Goal: Check status

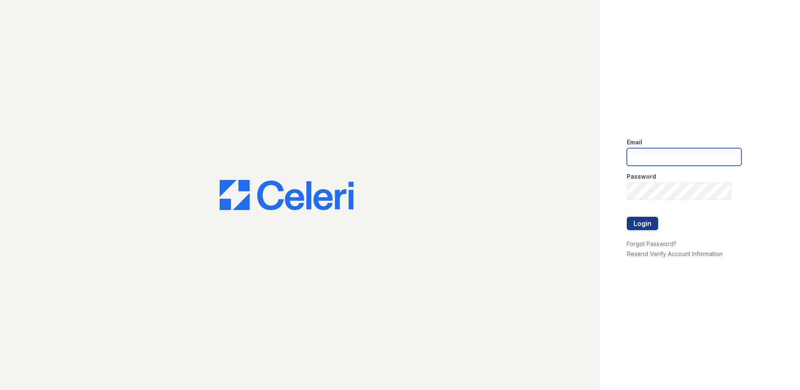
click at [645, 157] on input "email" at bounding box center [684, 157] width 115 height 18
type input "[EMAIL_ADDRESS][DOMAIN_NAME]"
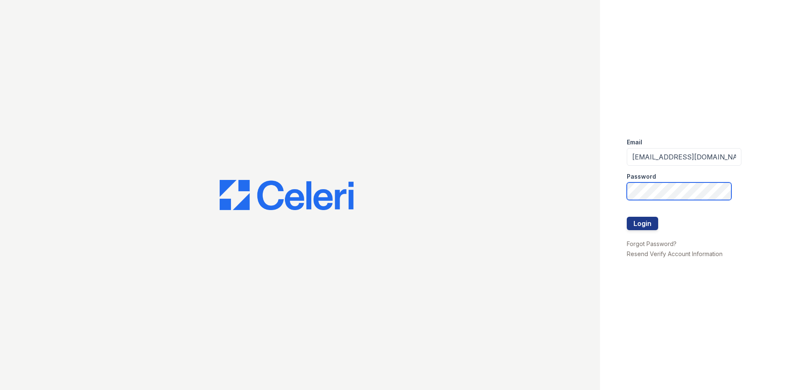
click at [627, 217] on button "Login" at bounding box center [642, 223] width 31 height 13
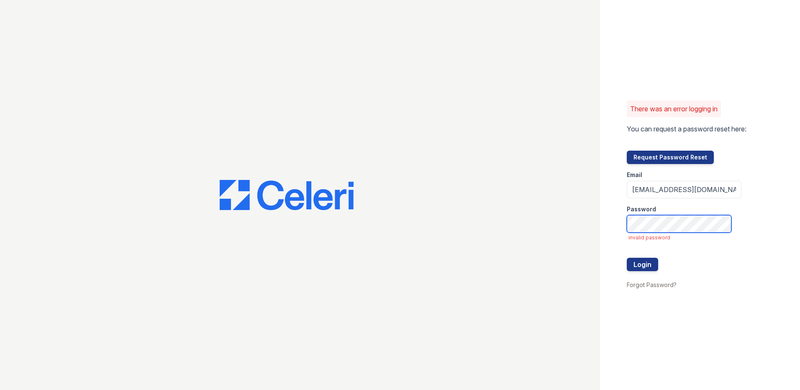
click at [627, 258] on button "Login" at bounding box center [642, 264] width 31 height 13
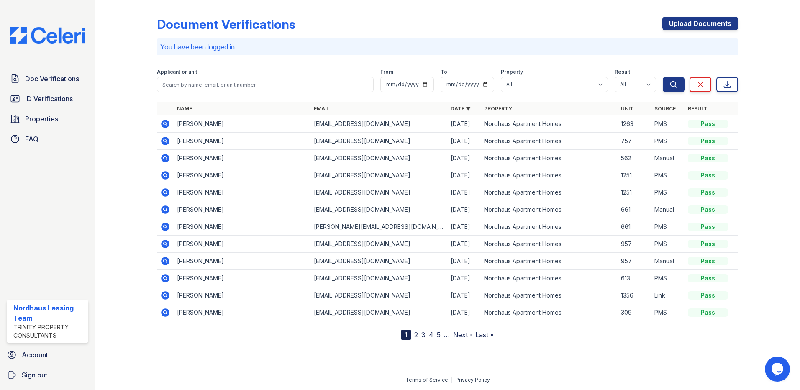
click at [56, 89] on div "Doc Verifications ID Verifications Properties FAQ" at bounding box center [47, 108] width 88 height 77
click at [59, 98] on span "ID Verifications" at bounding box center [49, 99] width 48 height 10
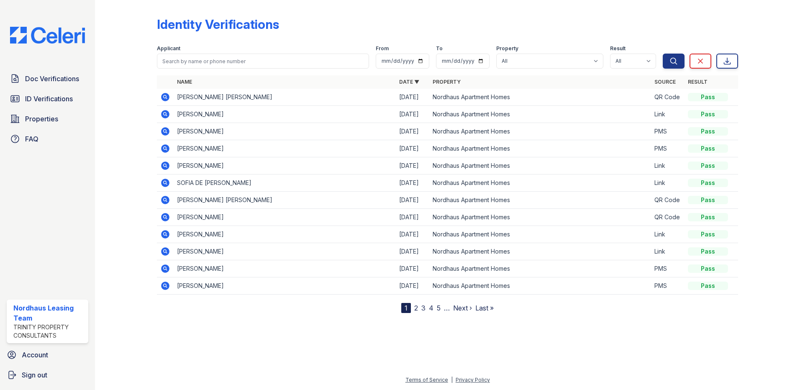
click at [161, 98] on icon at bounding box center [165, 97] width 10 height 10
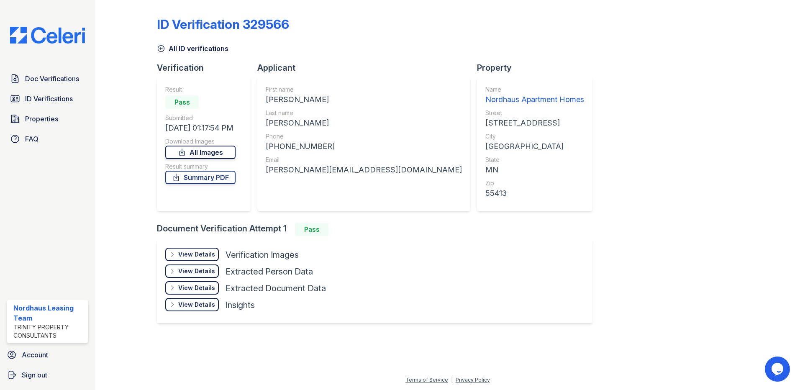
click at [208, 149] on link "All Images" at bounding box center [200, 152] width 70 height 13
